Goal: Transaction & Acquisition: Obtain resource

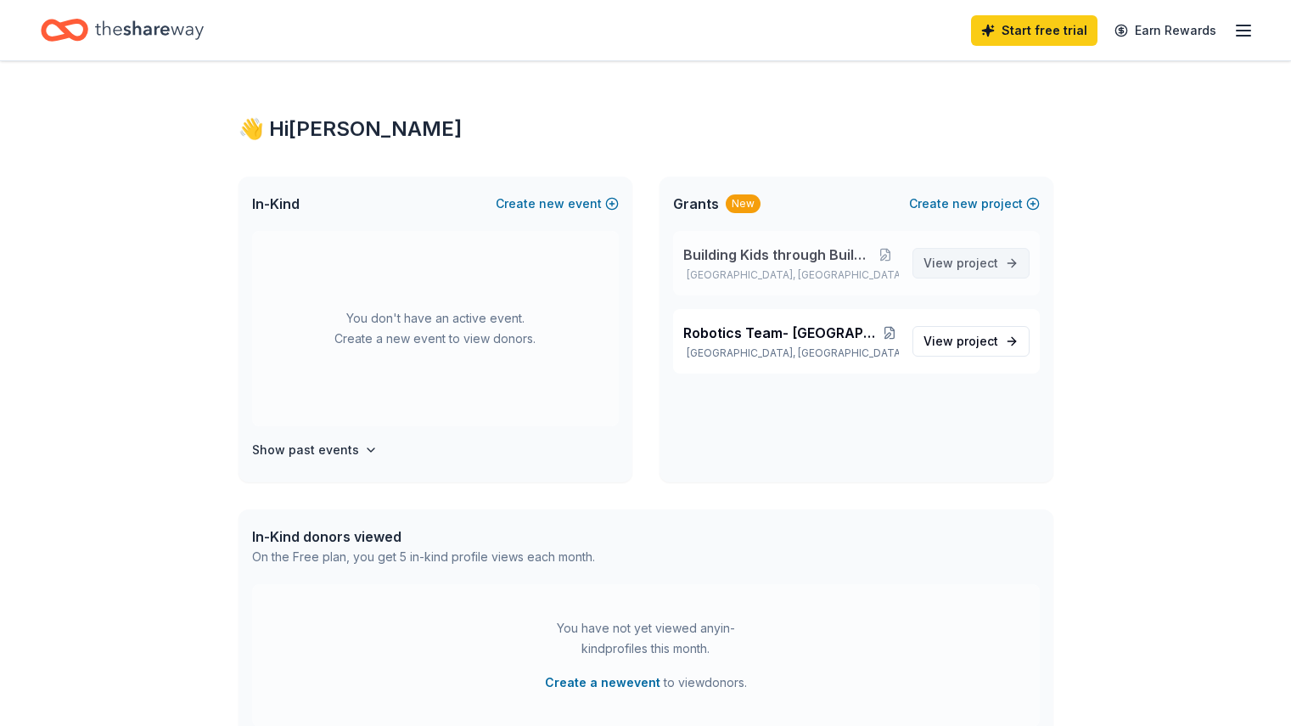
click at [946, 256] on span "View project" at bounding box center [961, 263] width 75 height 20
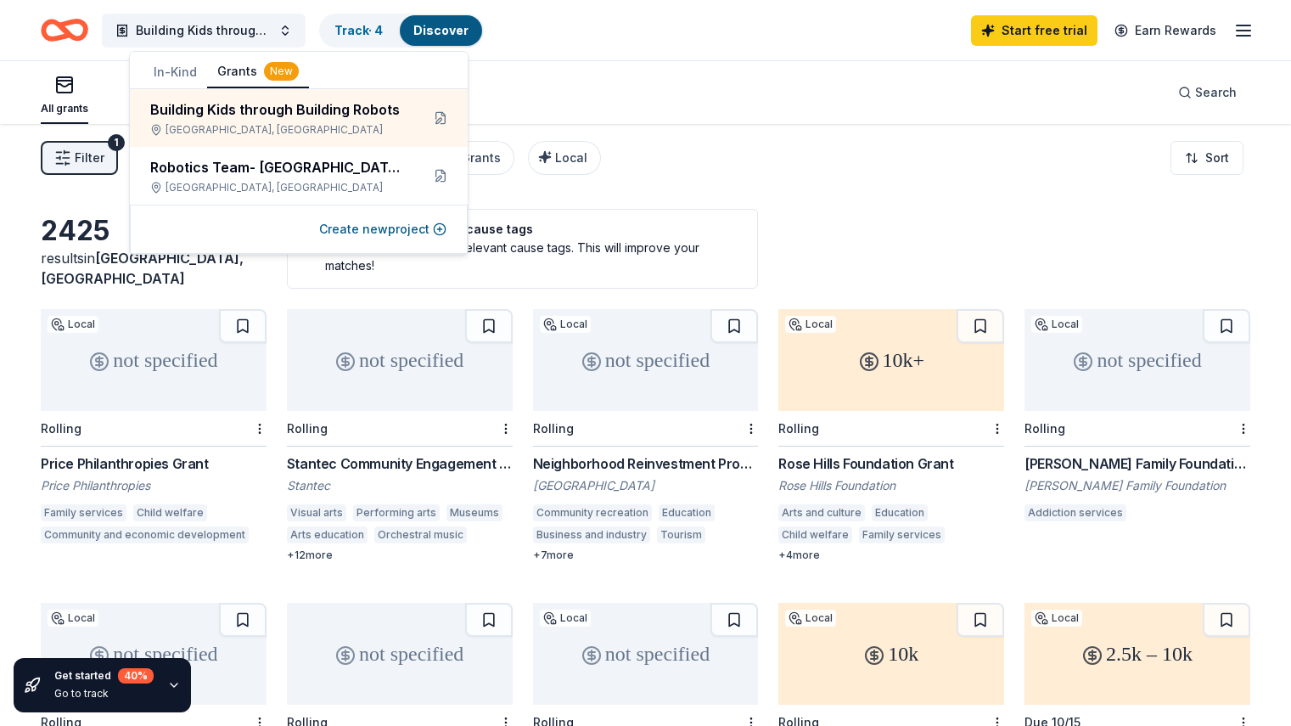
click at [802, 205] on div "2425 results in [GEOGRAPHIC_DATA], [GEOGRAPHIC_DATA] Your project is missing ca…" at bounding box center [645, 558] width 1291 height 868
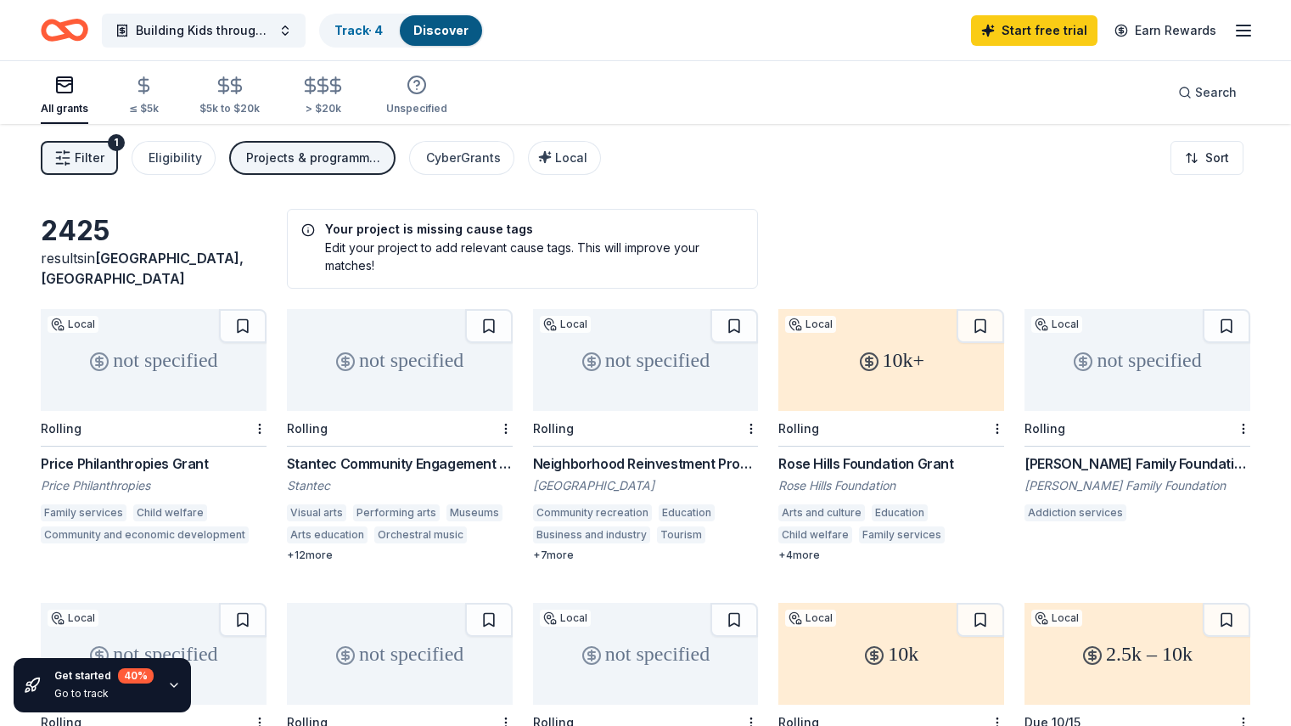
click at [866, 359] on icon at bounding box center [869, 361] width 7 height 7
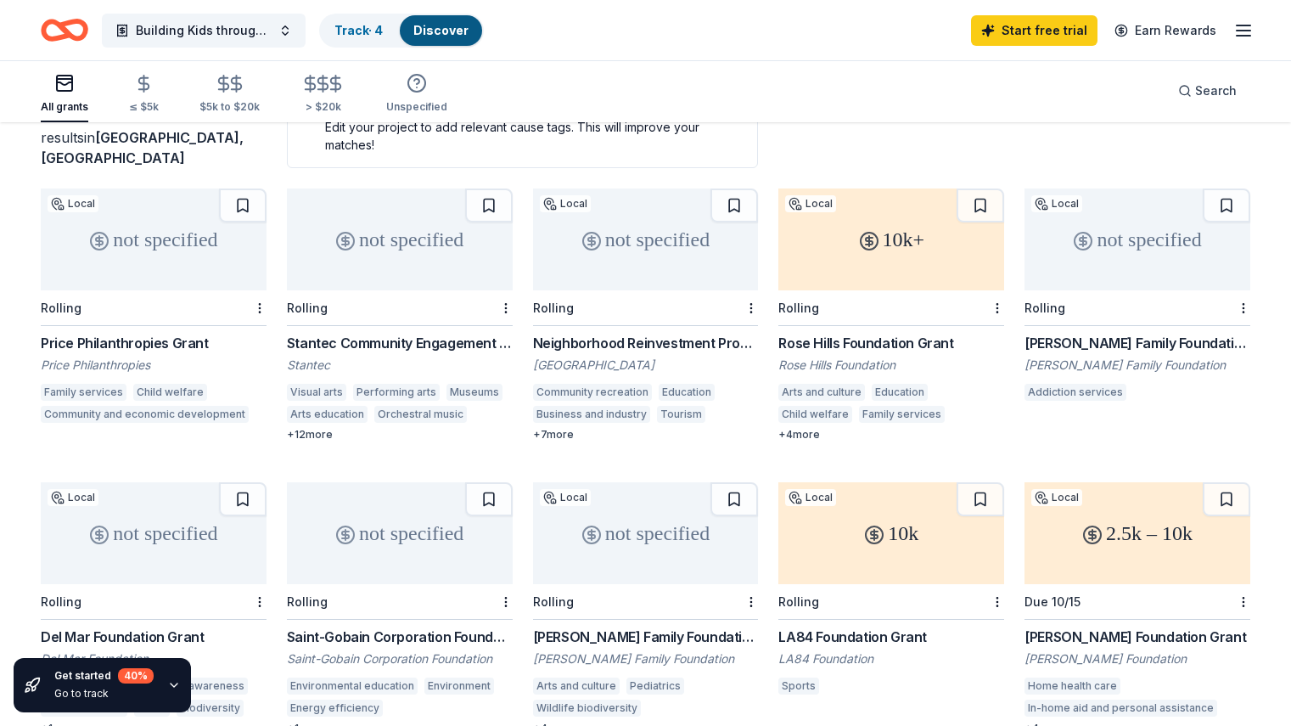
scroll to position [266, 0]
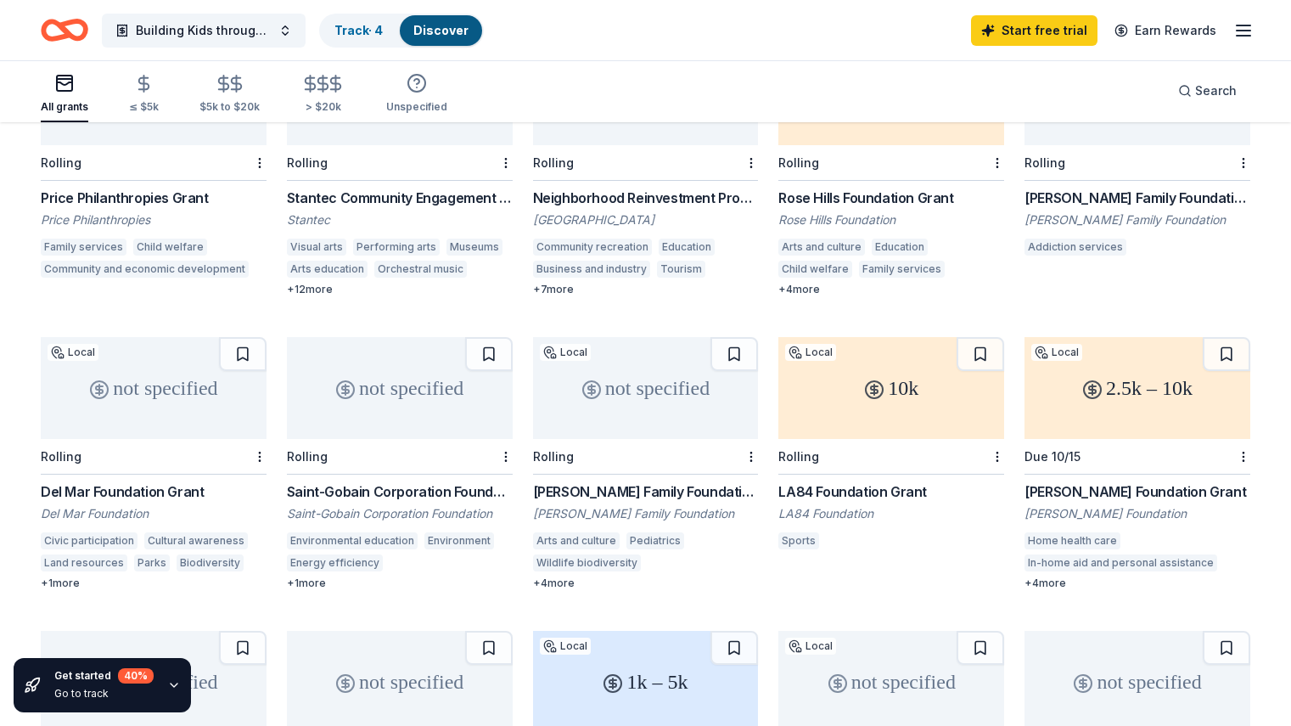
click at [610, 202] on div "Neighborhood Reinvestment Program" at bounding box center [646, 198] width 226 height 20
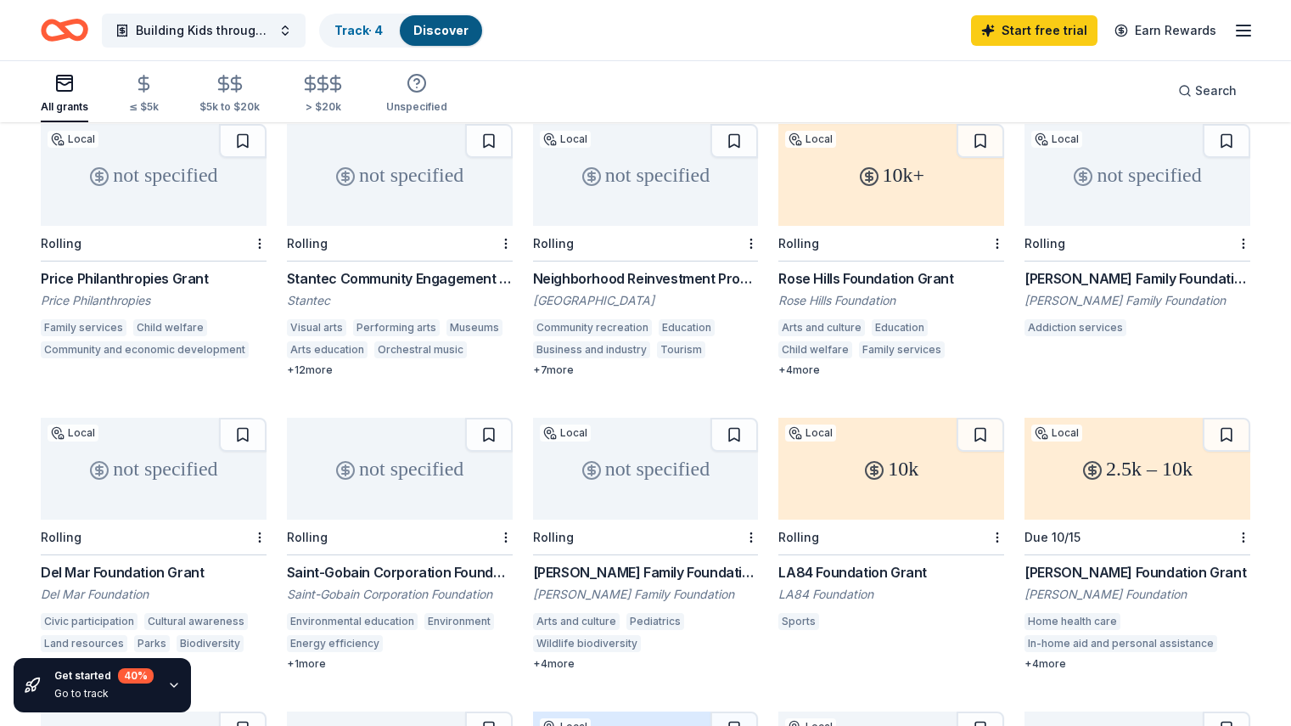
scroll to position [184, 0]
click at [334, 368] on div "+ 12 more" at bounding box center [400, 371] width 226 height 14
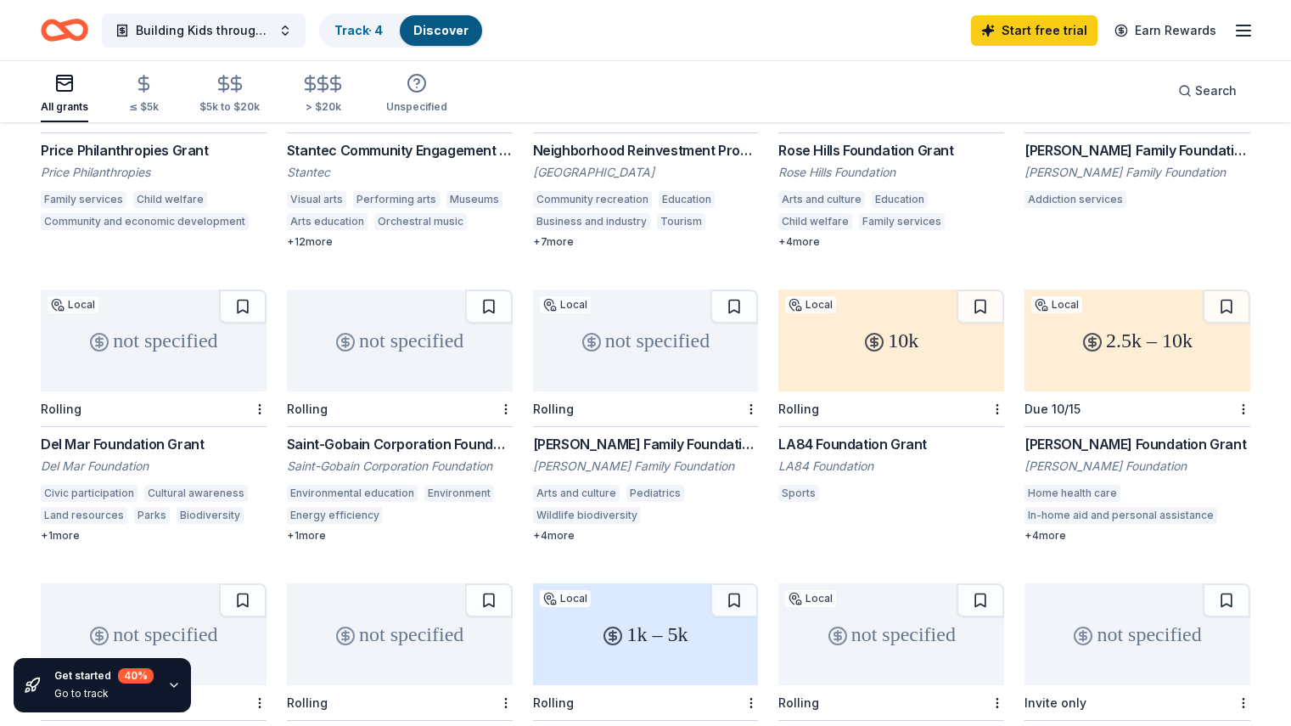
scroll to position [371, 0]
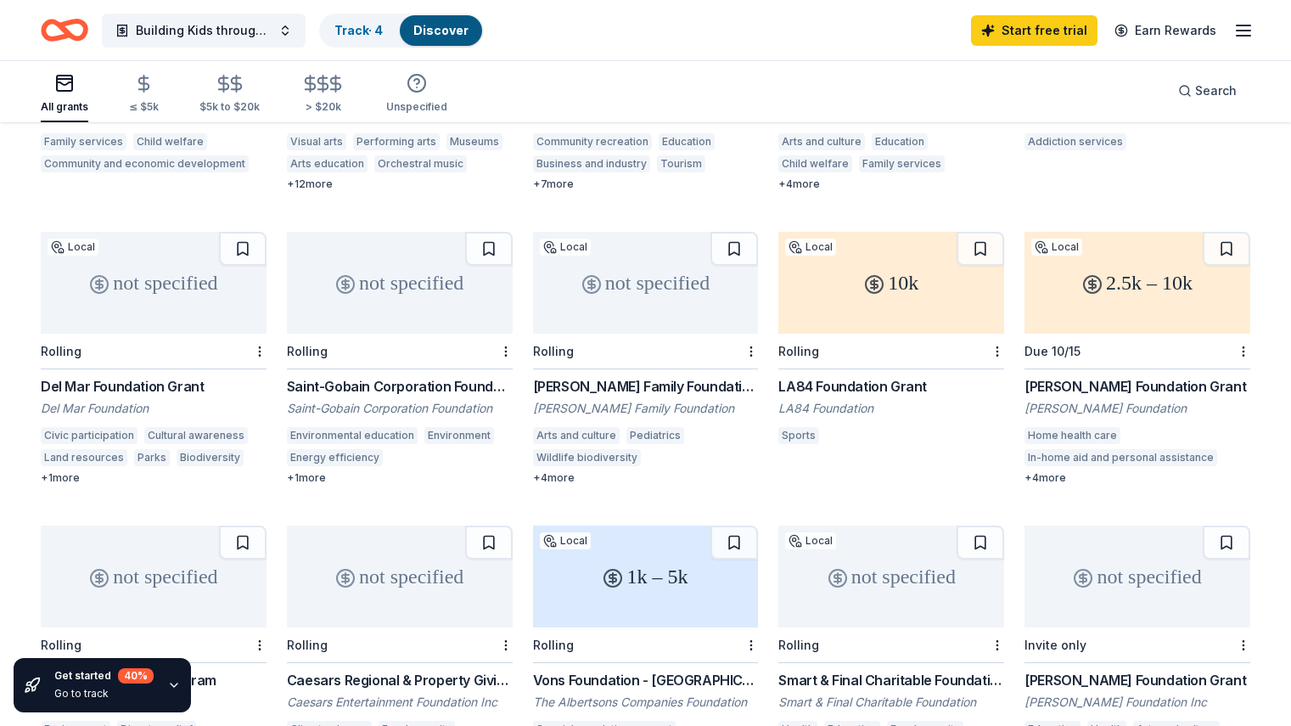
click at [334, 474] on div "+ 1 more" at bounding box center [400, 478] width 226 height 14
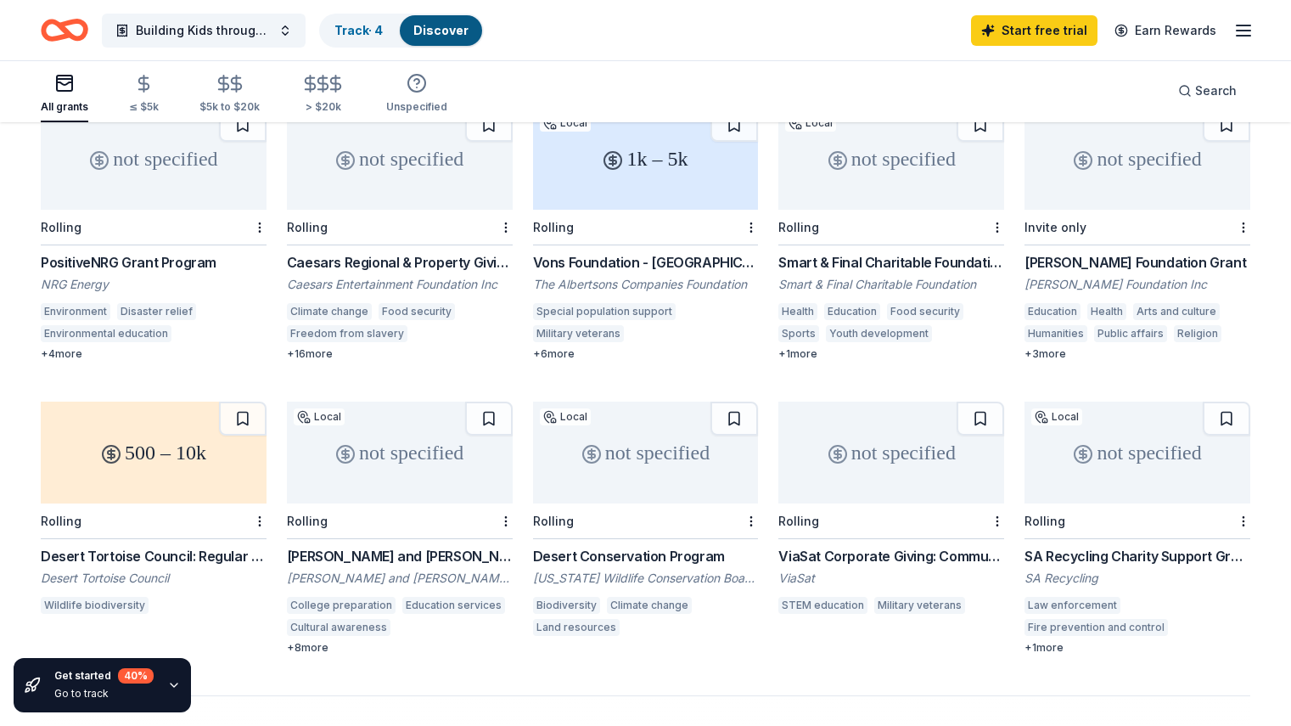
scroll to position [844, 0]
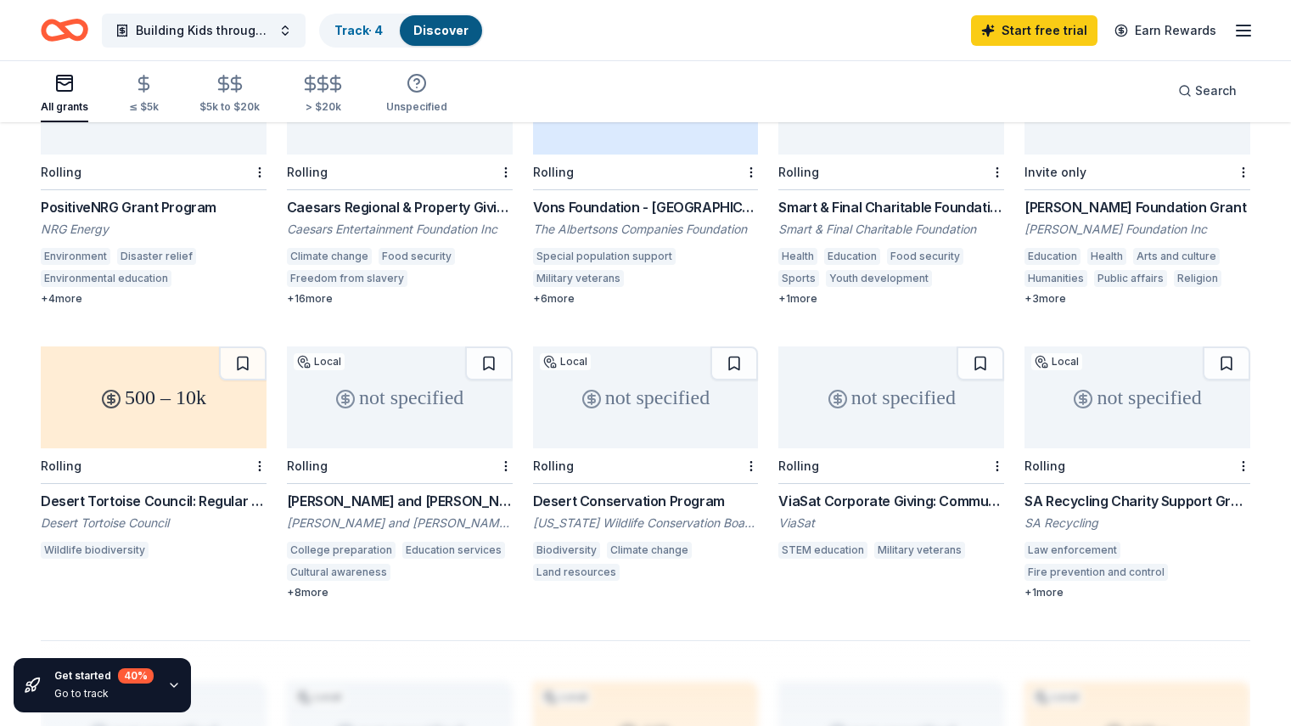
click at [867, 208] on div "Smart & Final Charitable Foundation Donations" at bounding box center [892, 207] width 226 height 20
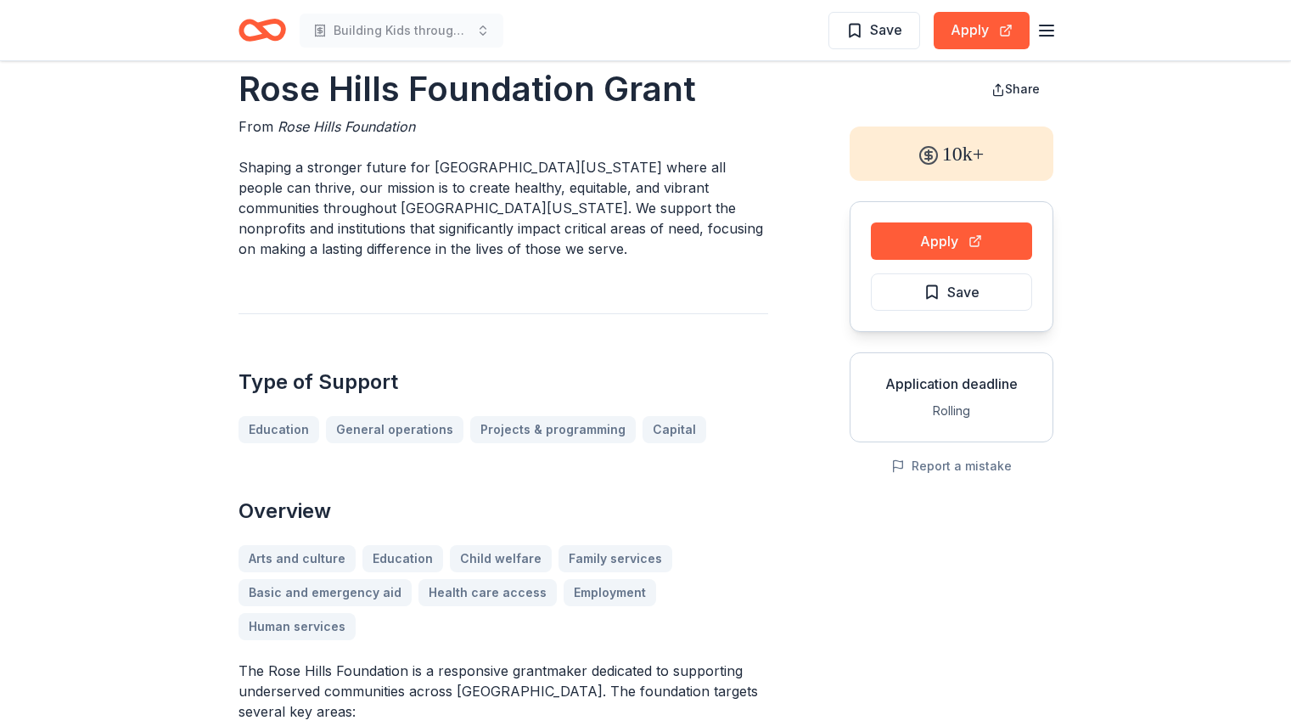
scroll to position [25, 0]
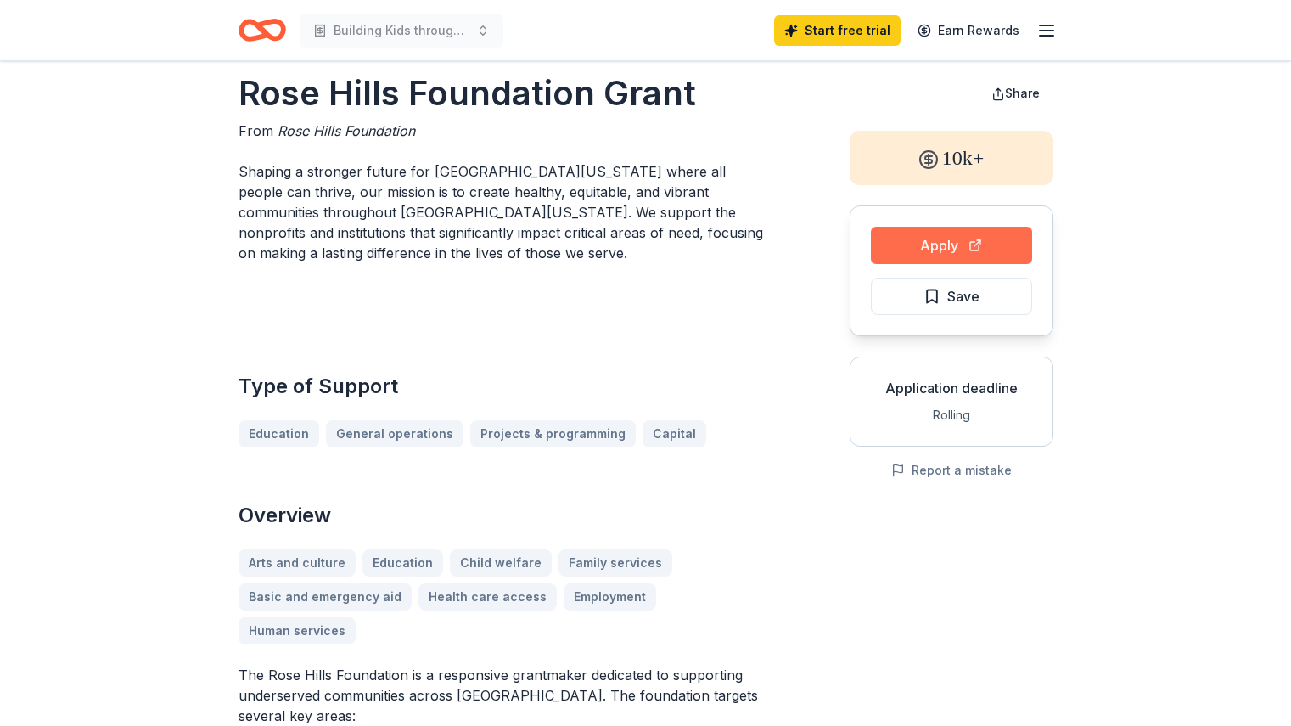
click at [930, 236] on button "Apply" at bounding box center [951, 245] width 161 height 37
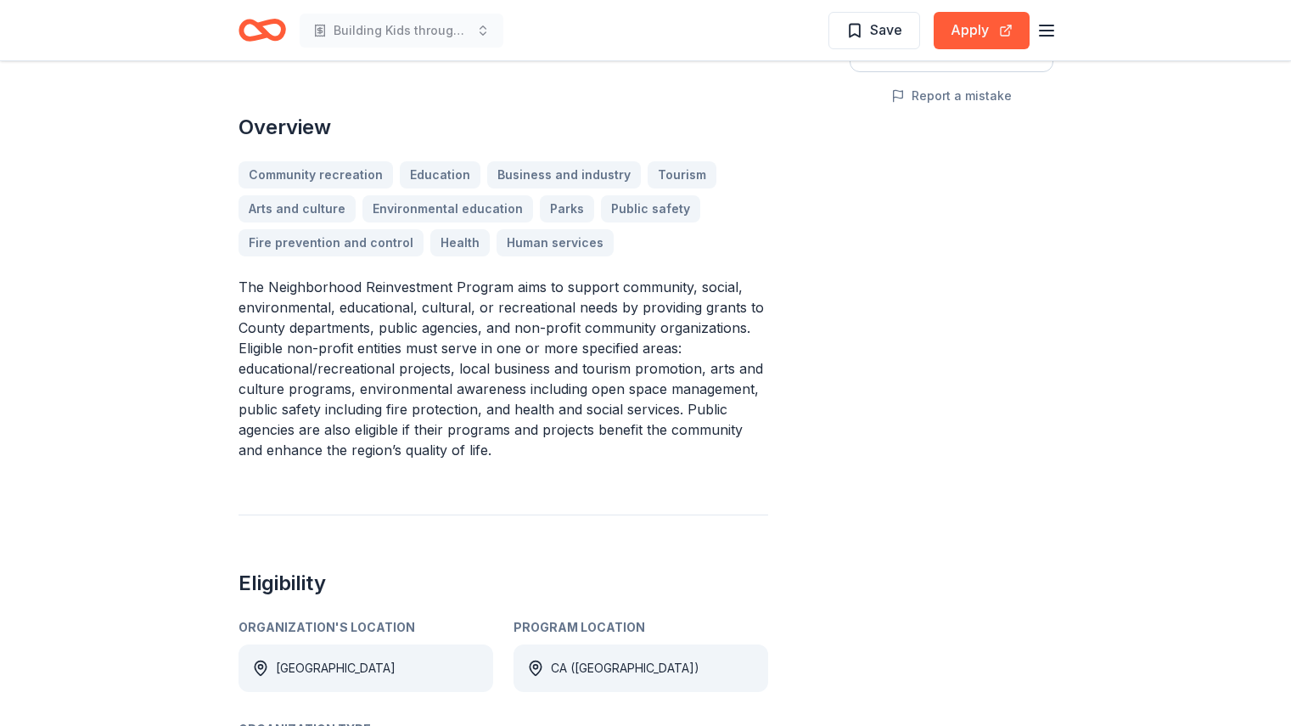
scroll to position [391, 0]
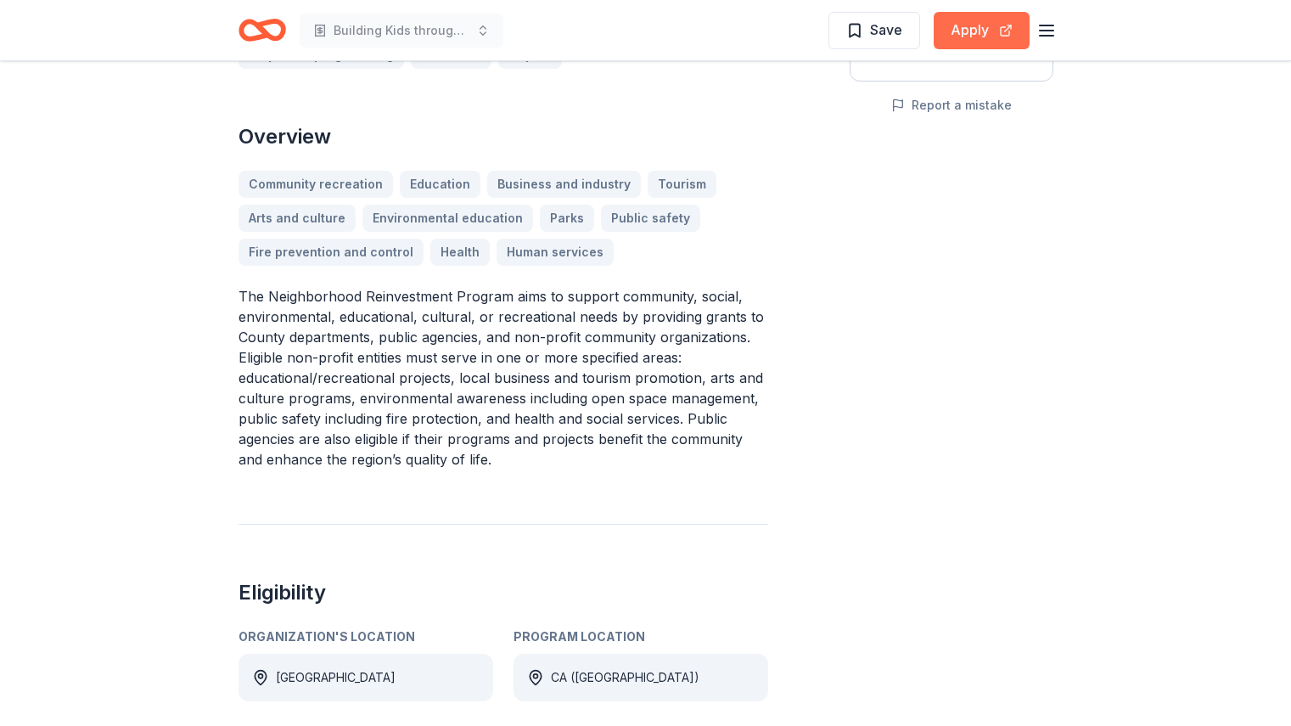
click at [988, 41] on button "Apply" at bounding box center [982, 30] width 96 height 37
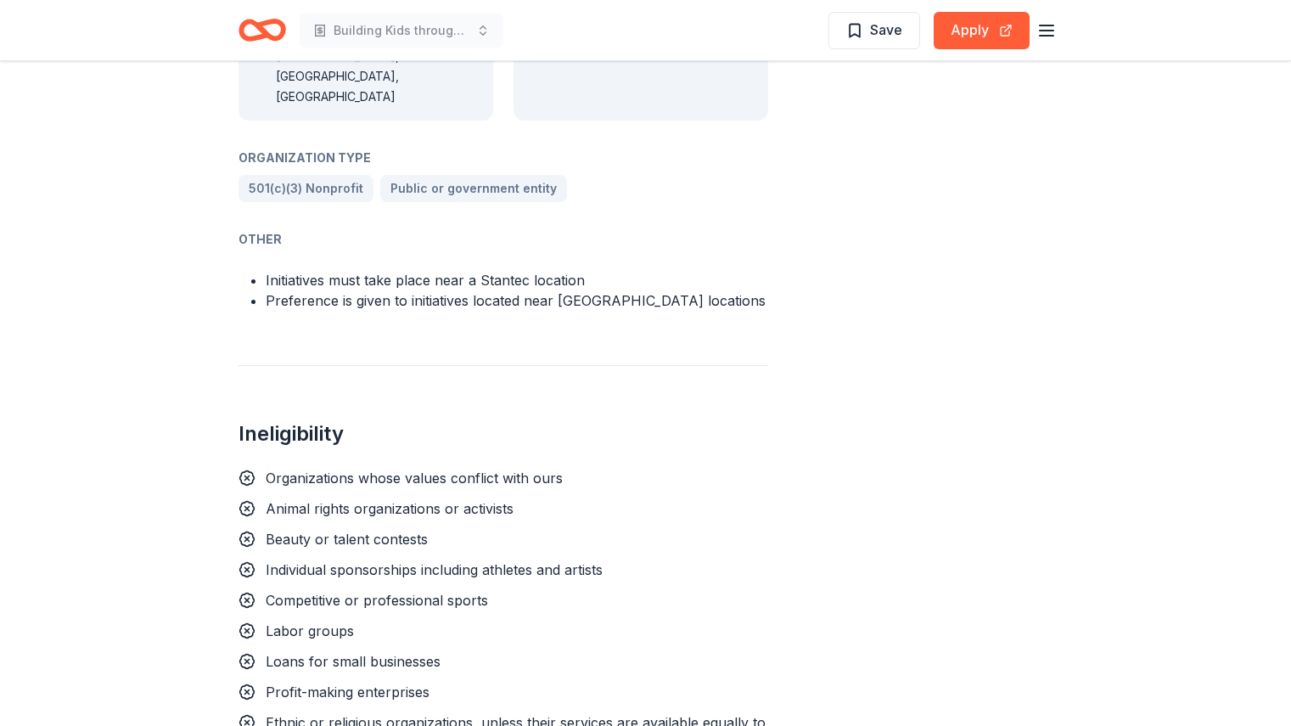
scroll to position [1563, 0]
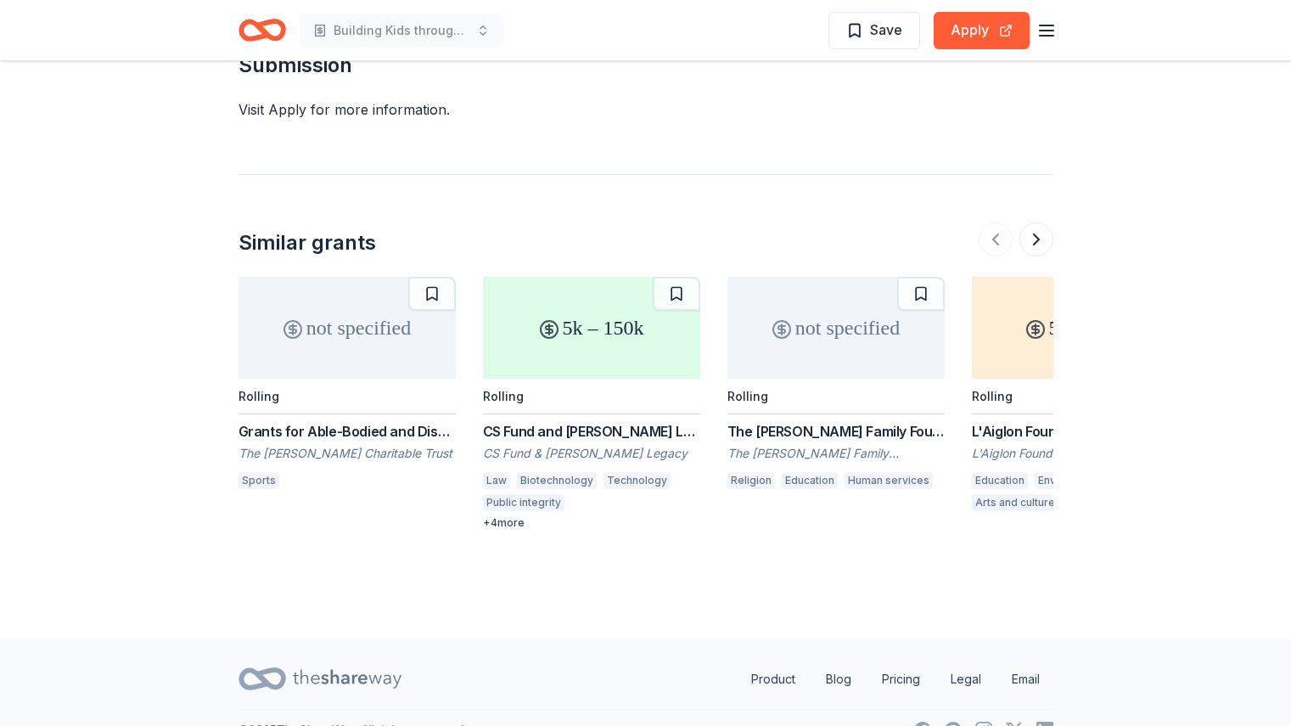
scroll to position [1766, 0]
click at [517, 519] on div "+ 4 more" at bounding box center [591, 522] width 217 height 14
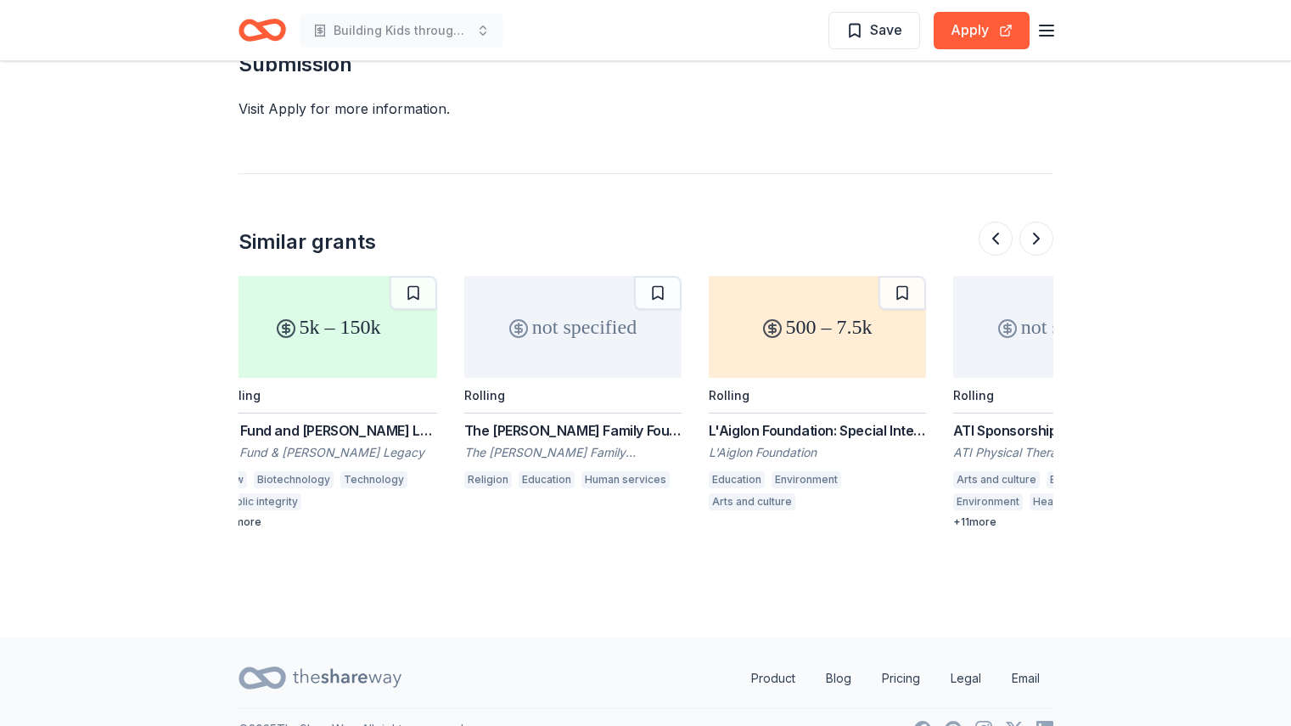
scroll to position [0, 264]
click at [595, 337] on div "not specified" at bounding box center [572, 327] width 217 height 102
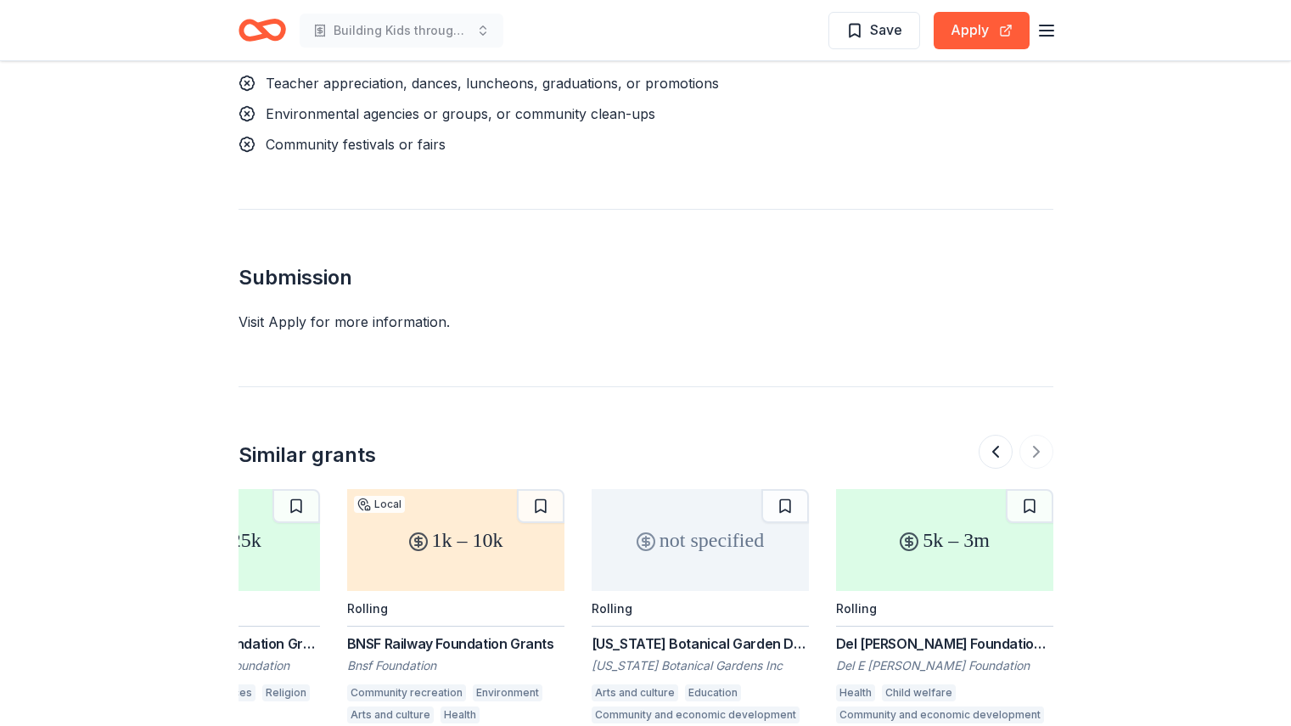
scroll to position [1543, 0]
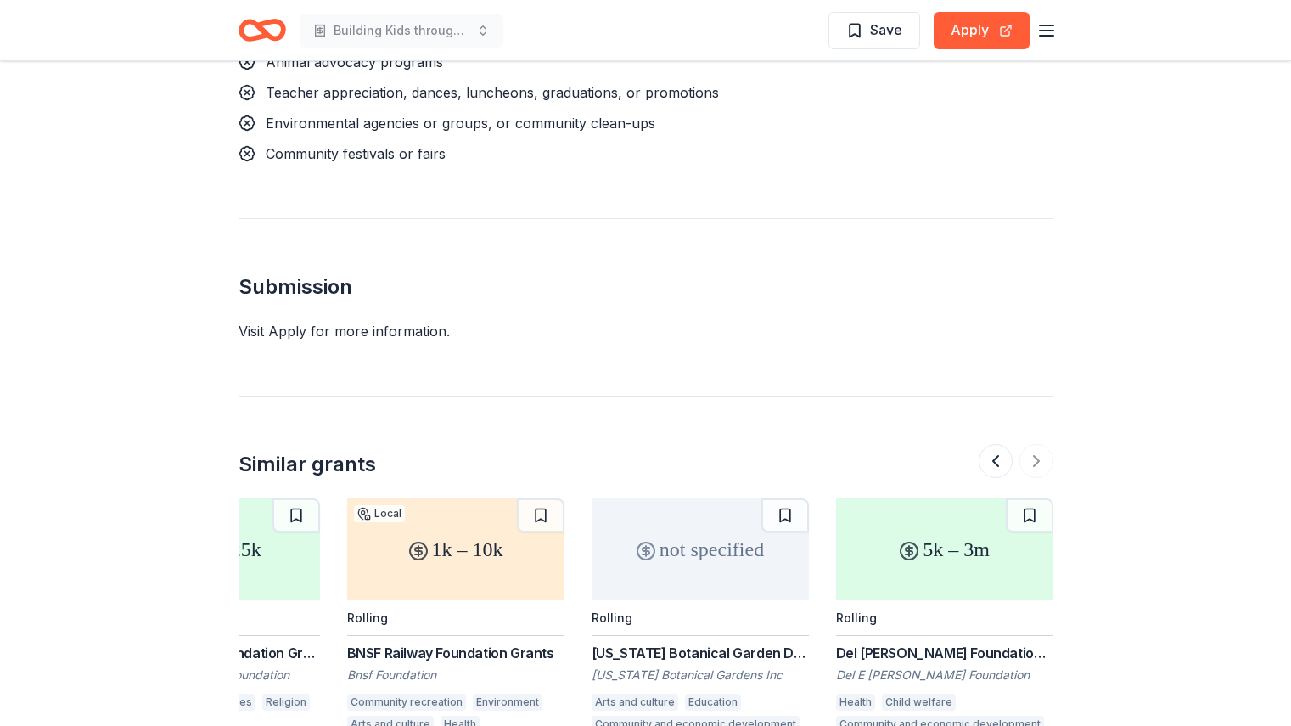
click at [259, 32] on icon "Home" at bounding box center [263, 30] width 48 height 40
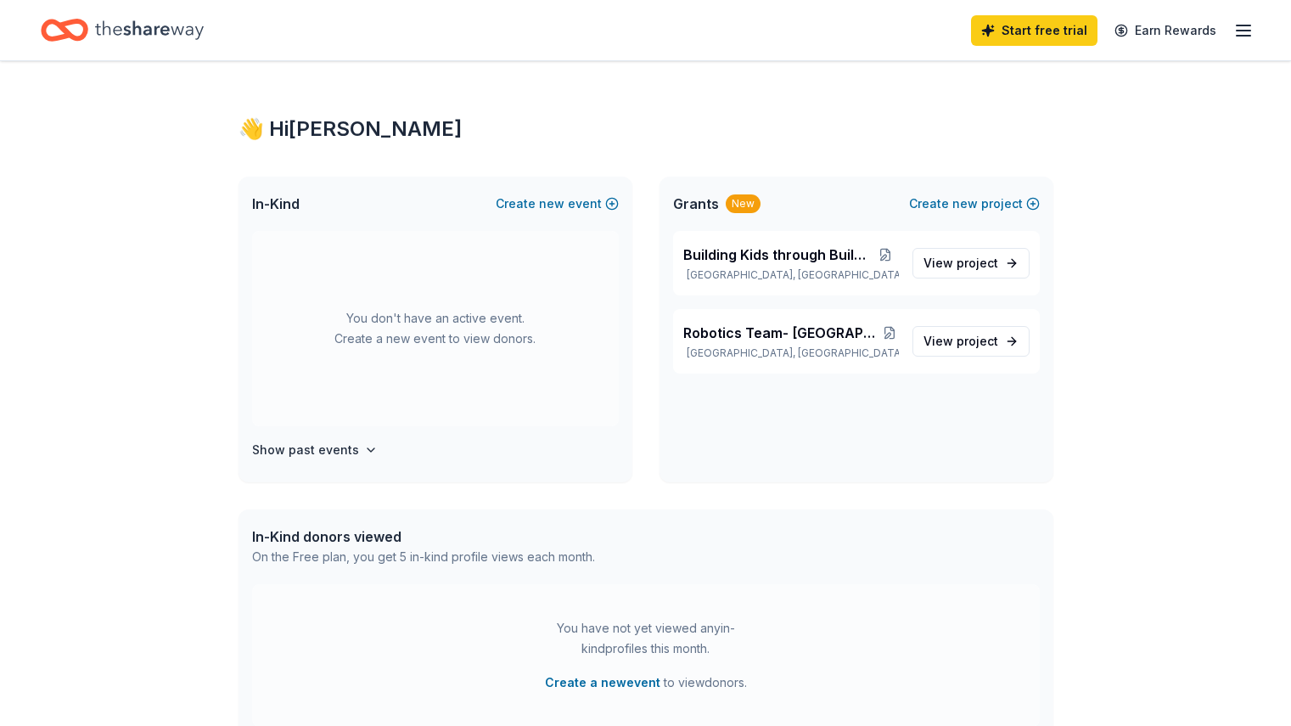
click at [1237, 31] on line "button" at bounding box center [1244, 31] width 14 height 0
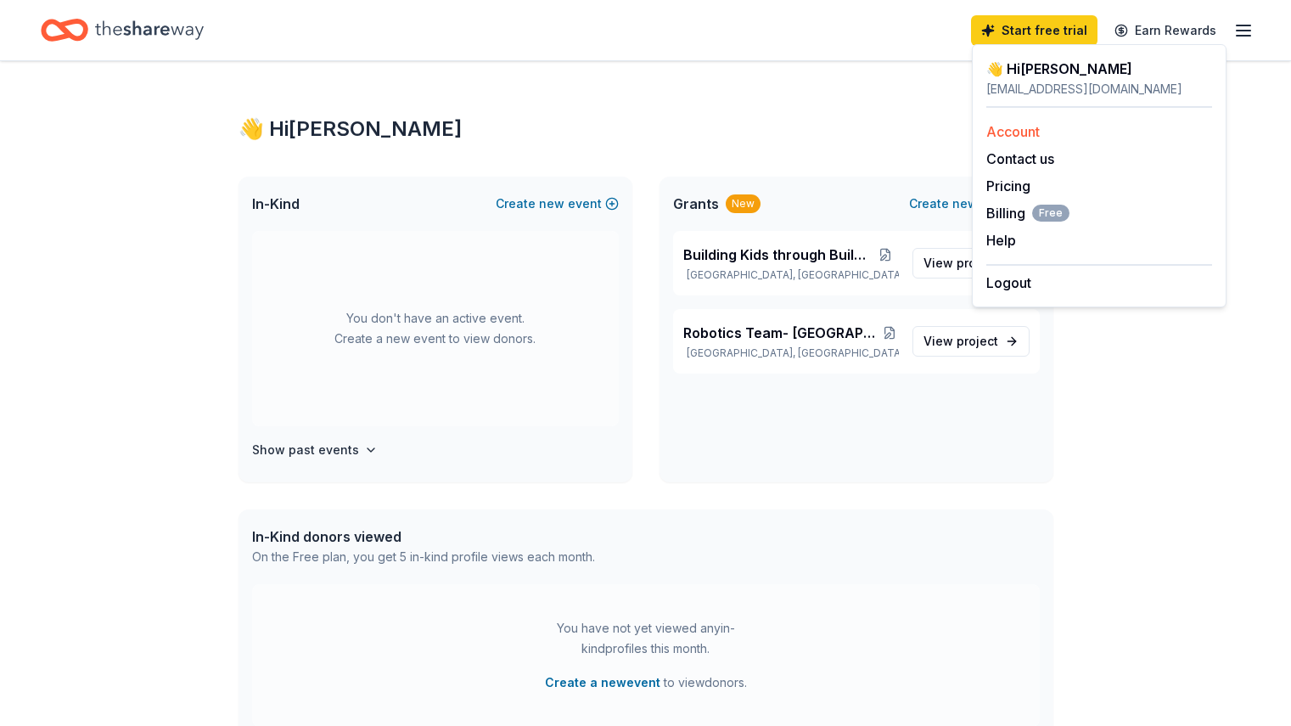
click at [1032, 137] on link "Account" at bounding box center [1013, 131] width 53 height 17
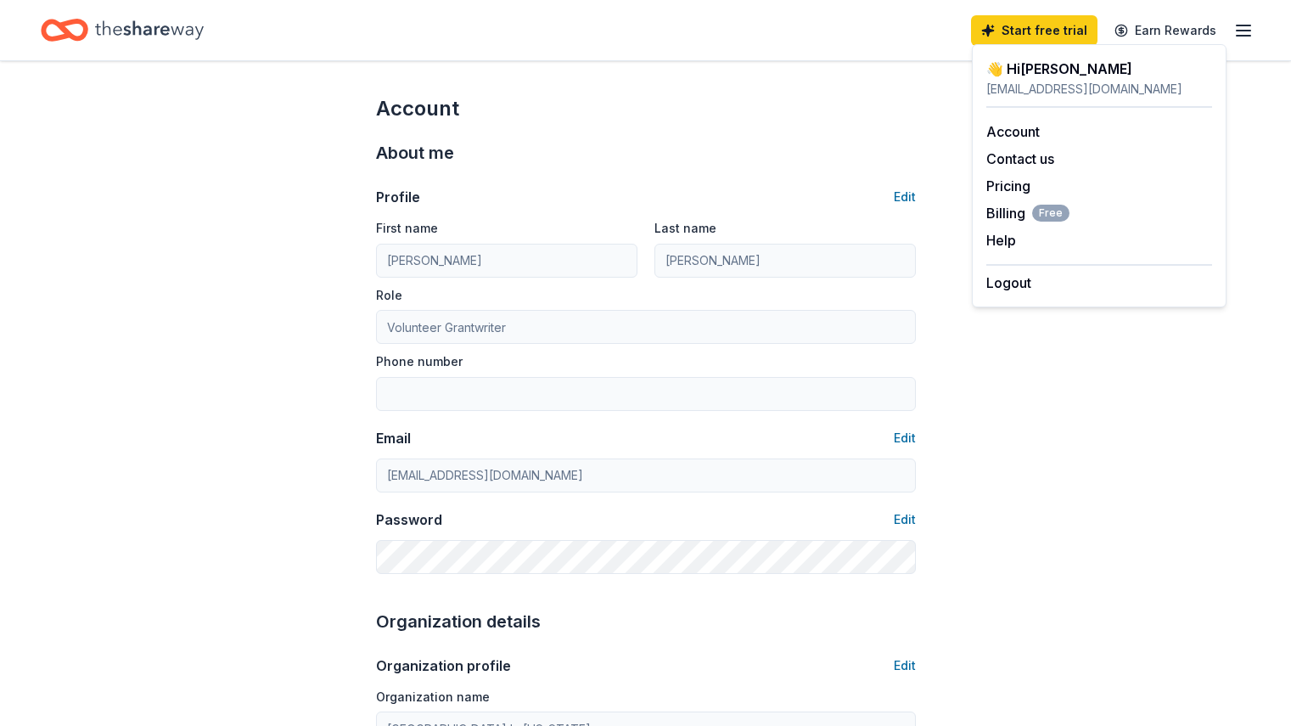
click at [136, 33] on icon "Home" at bounding box center [149, 30] width 109 height 35
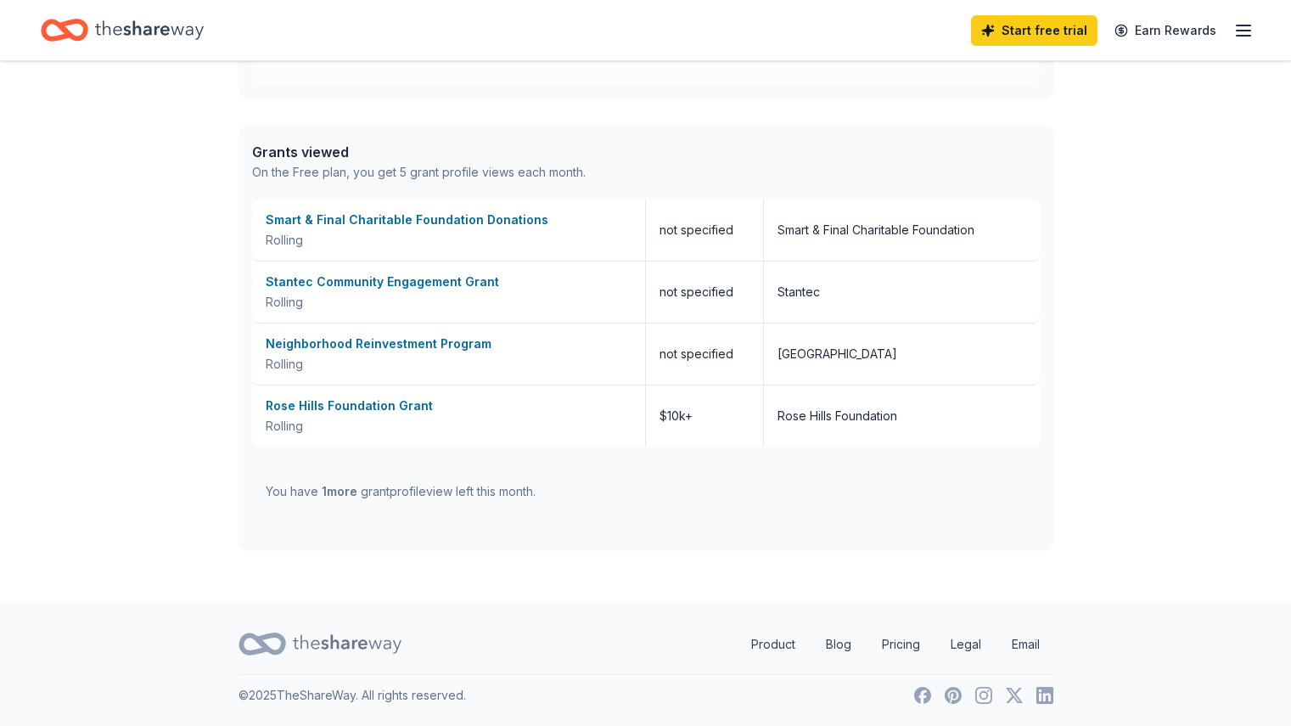
scroll to position [639, 0]
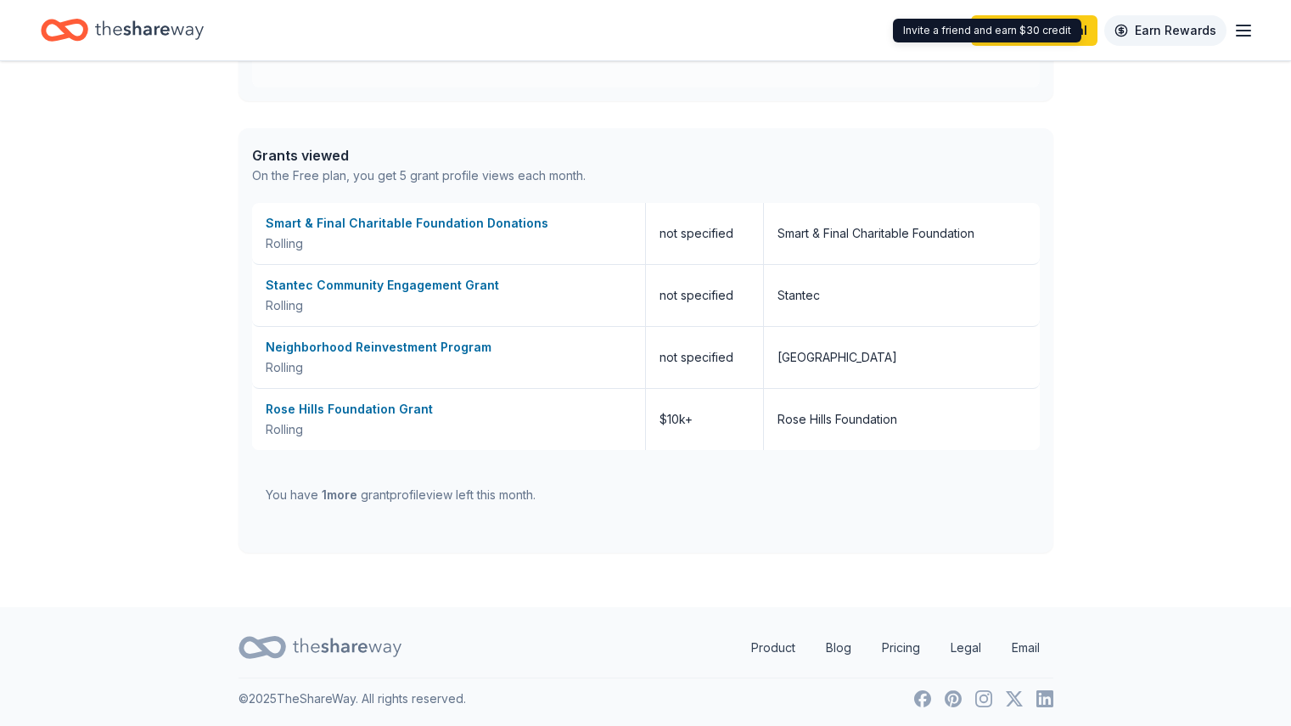
click at [1146, 29] on link "Earn Rewards" at bounding box center [1166, 30] width 122 height 31
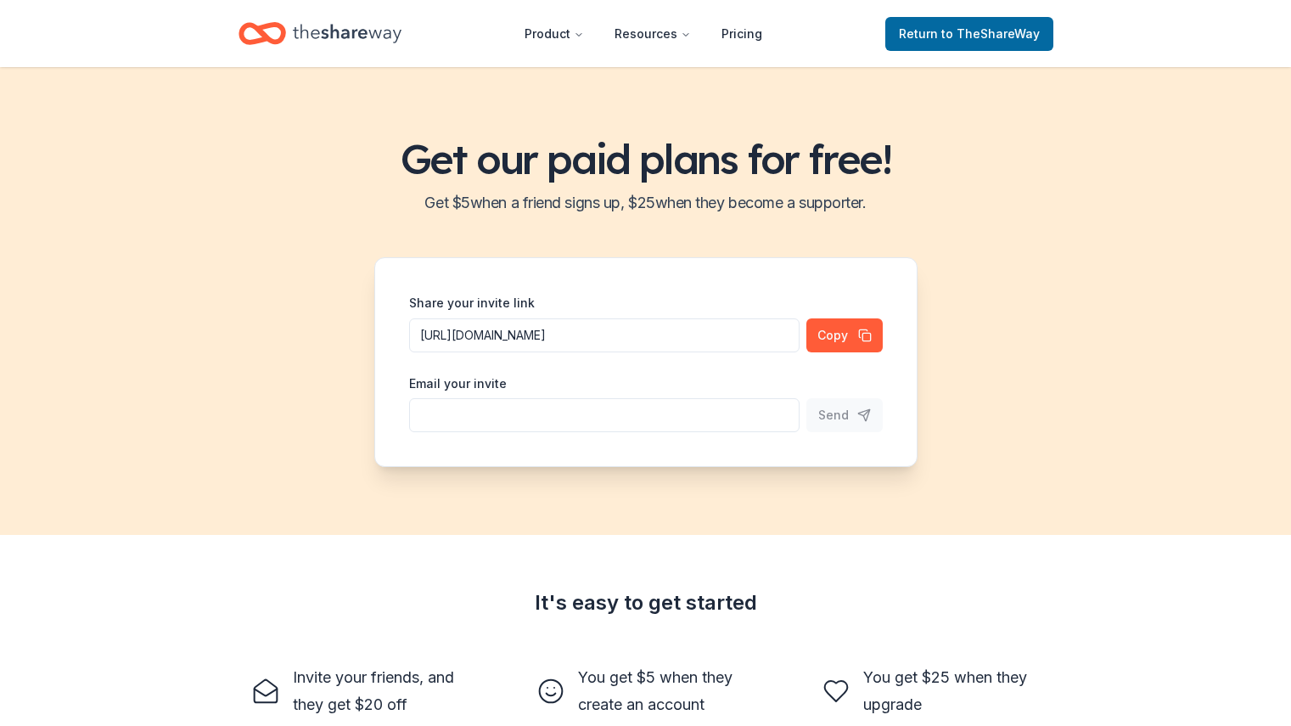
click at [1204, 31] on header "Product Resources Pricing Return to TheShareWay" at bounding box center [645, 33] width 1291 height 67
click at [1046, 35] on link "Return to TheShareWay" at bounding box center [969, 34] width 168 height 34
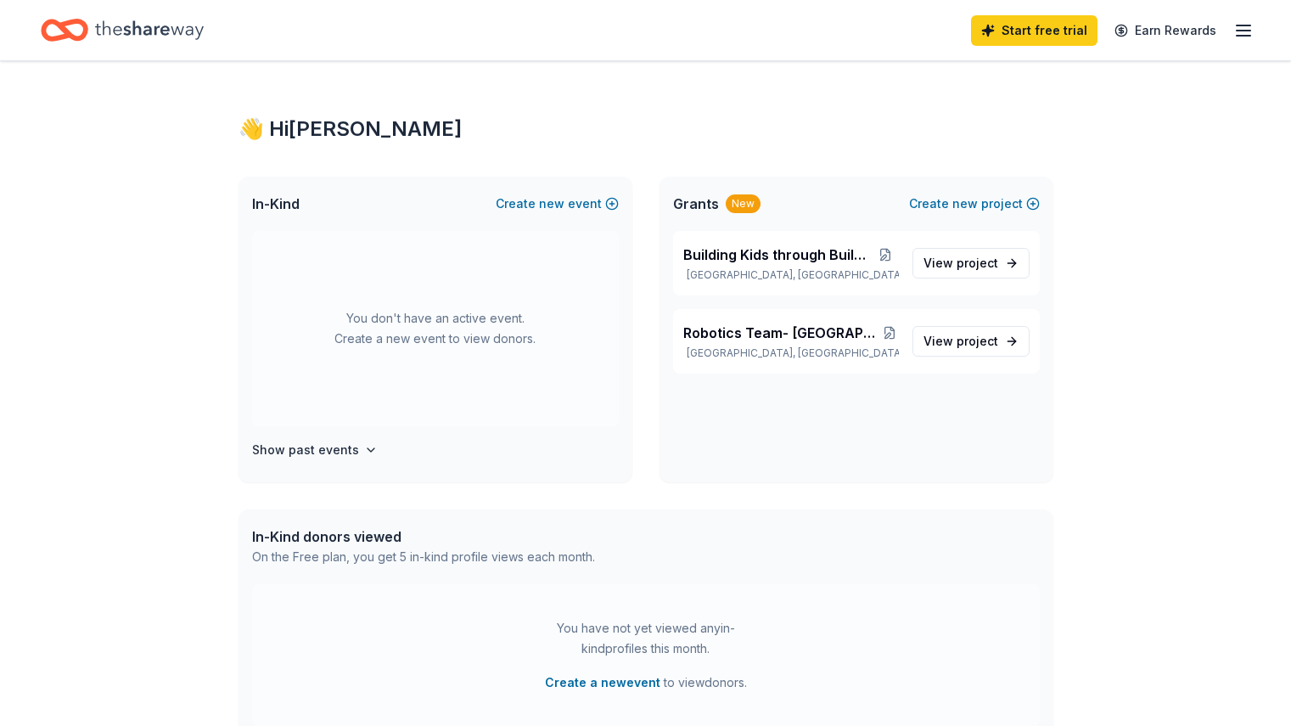
click at [1237, 31] on line "button" at bounding box center [1244, 31] width 14 height 0
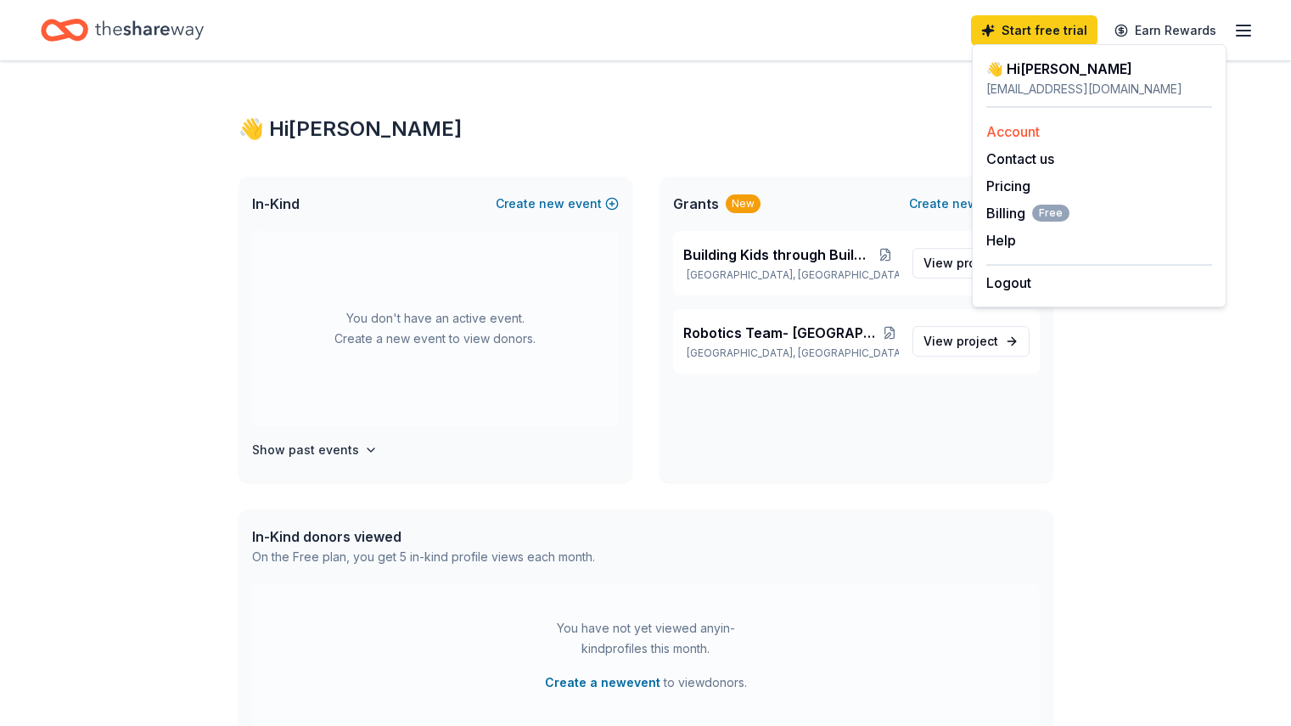
click at [1016, 138] on link "Account" at bounding box center [1013, 131] width 53 height 17
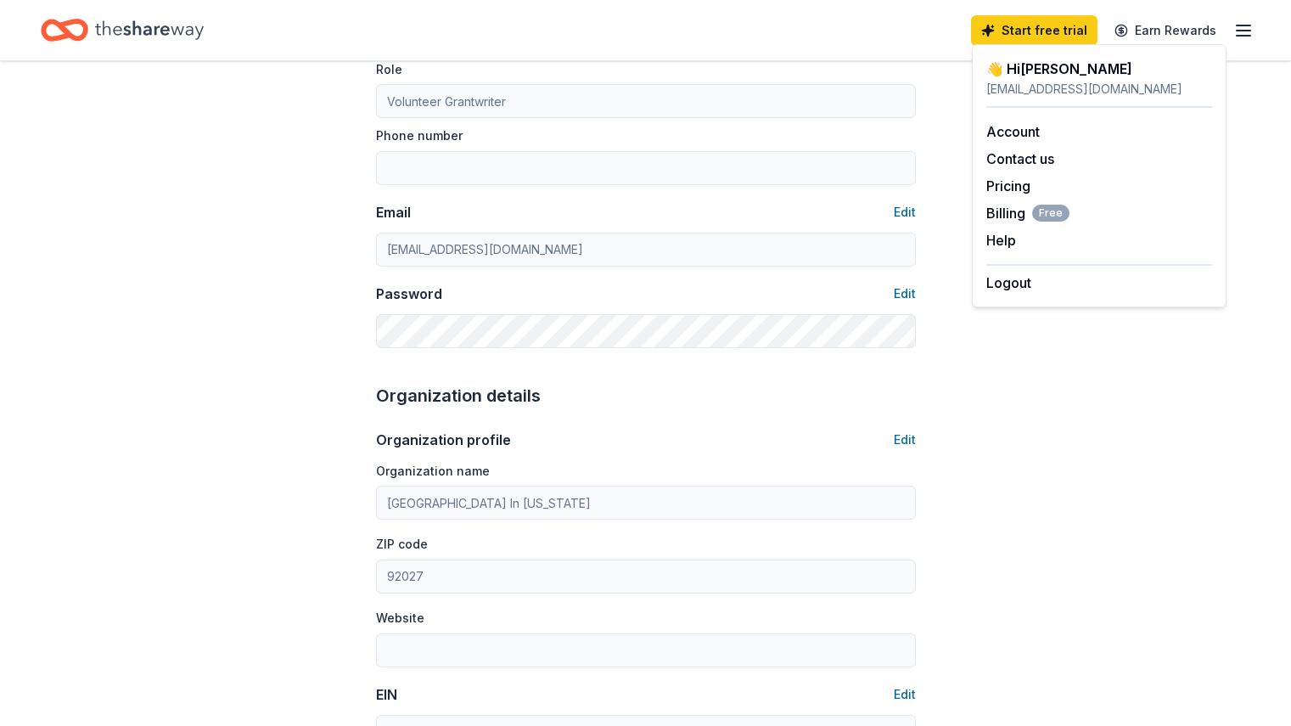
scroll to position [655, 0]
